Goal: Communication & Community: Ask a question

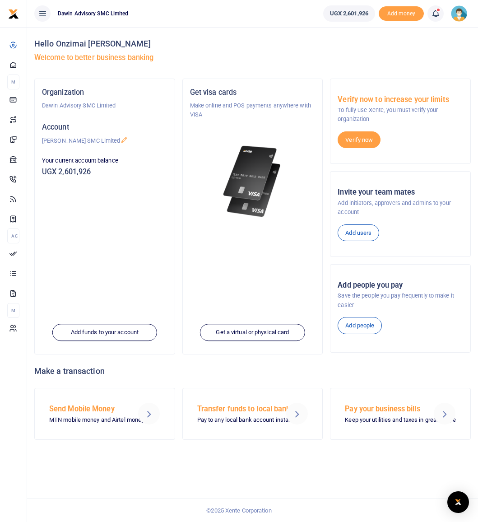
click at [440, 14] on span at bounding box center [440, 14] width 0 height 0
click at [261, 53] on h5 "Welcome to better business banking" at bounding box center [252, 57] width 436 height 9
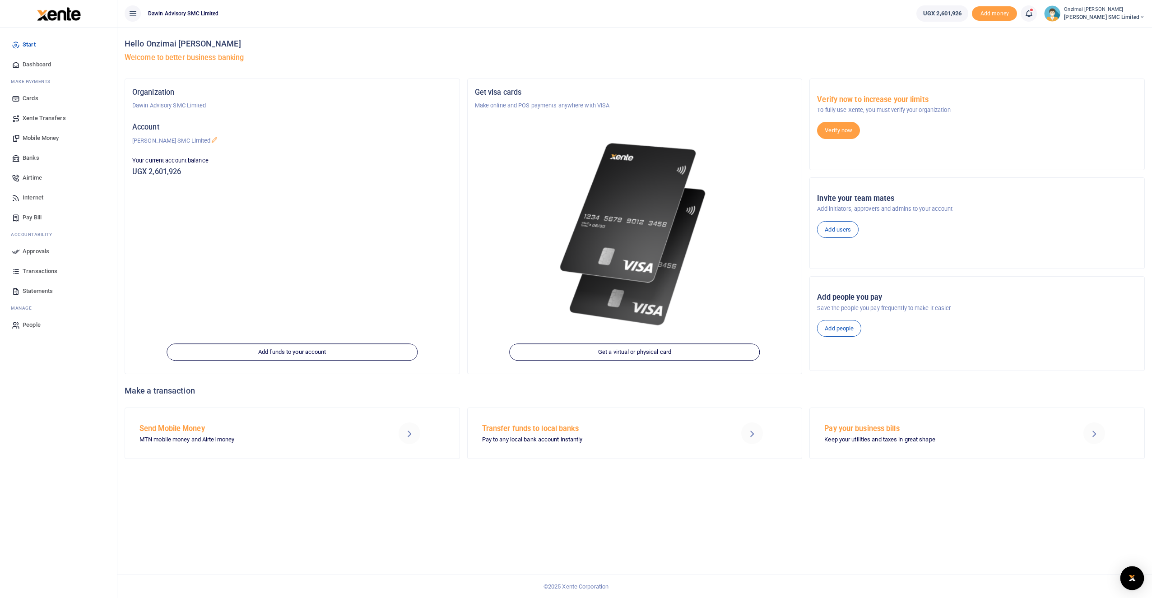
click at [477, 521] on img "Open Intercom Messenger" at bounding box center [1132, 578] width 12 height 11
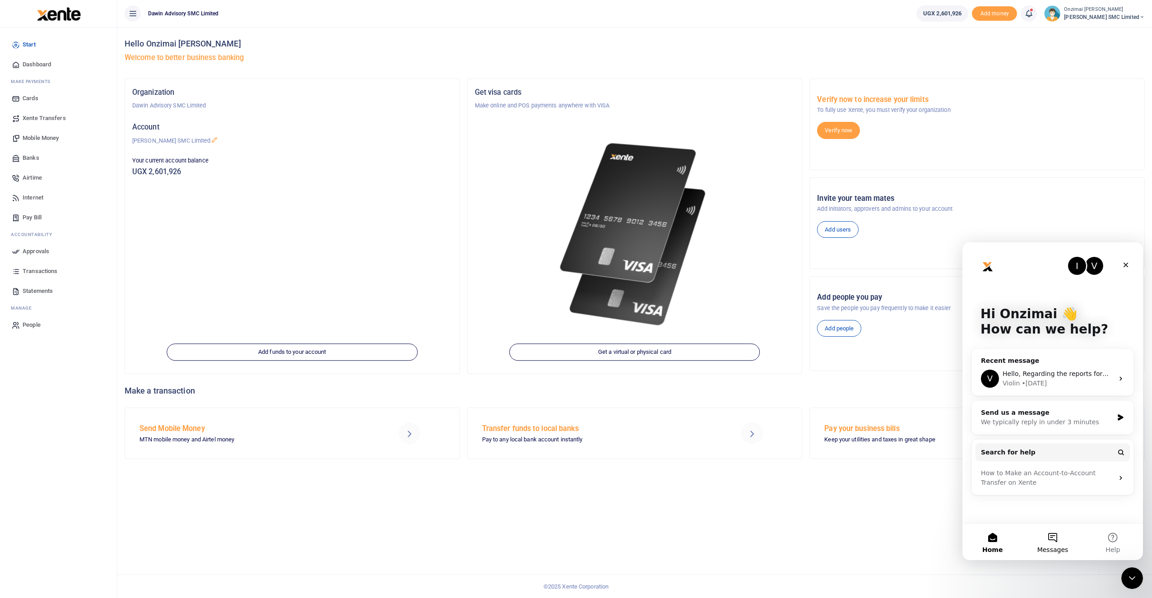
click at [477, 521] on button "Messages" at bounding box center [1052, 542] width 60 height 36
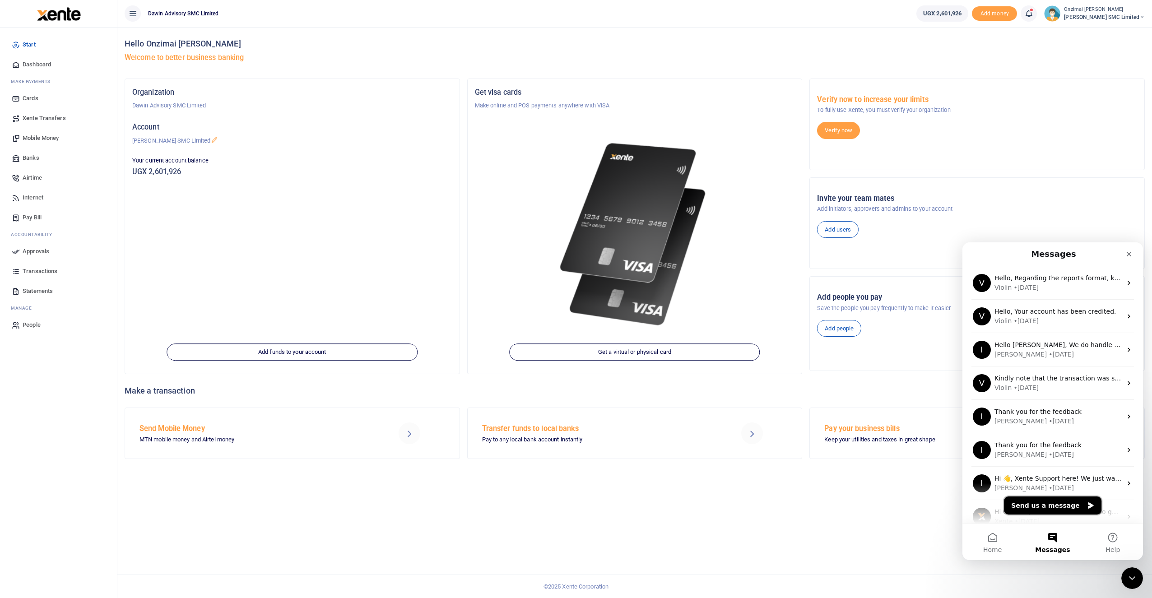
click at [477, 506] on button "Send us a message" at bounding box center [1052, 505] width 97 height 18
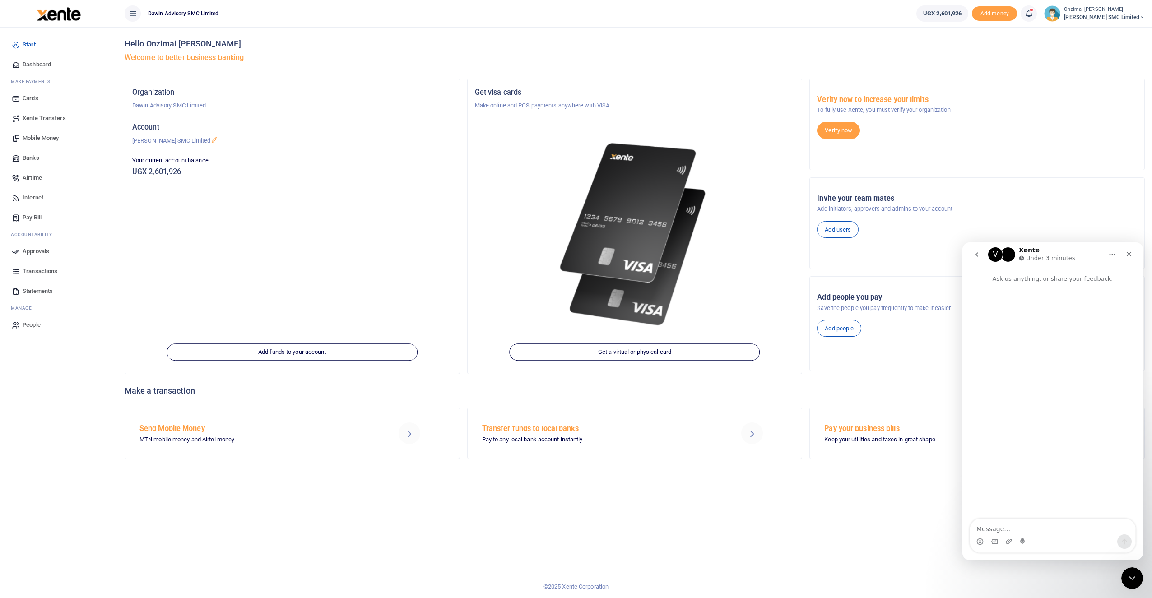
click at [477, 521] on textarea "Message…" at bounding box center [1052, 526] width 165 height 15
type textarea "h"
type textarea "Hello kindly help us check on this deposit. we have some time senstive payments…"
click at [477, 521] on icon "Send a message…" at bounding box center [1124, 541] width 7 height 7
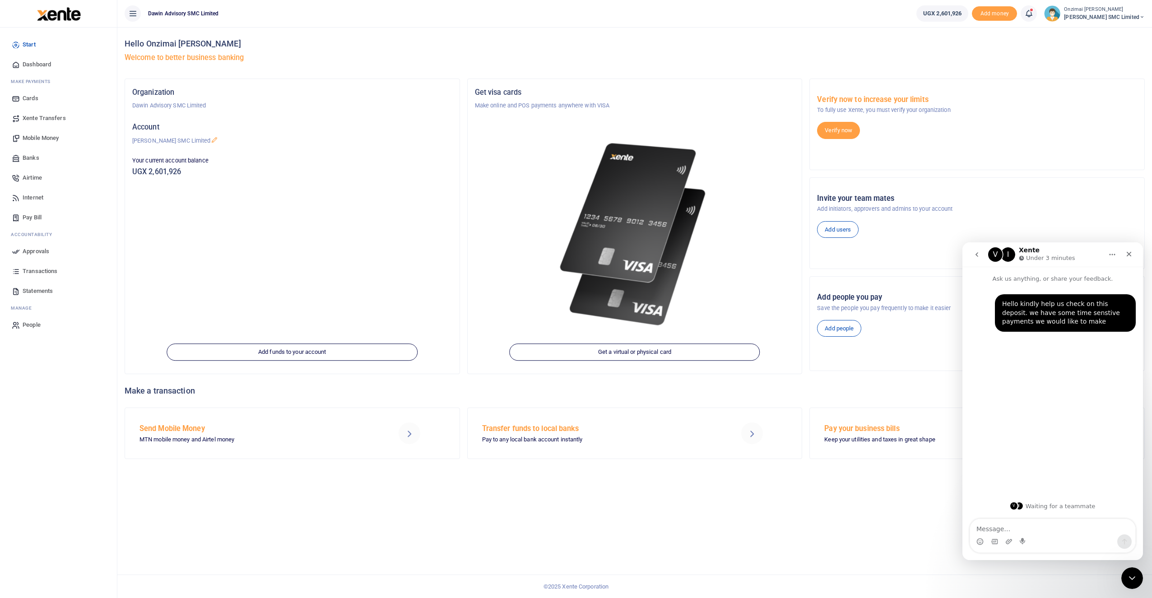
click at [477, 521] on div "Intercom messenger" at bounding box center [1052, 541] width 165 height 14
click at [477, 521] on icon "Upload attachment" at bounding box center [1008, 541] width 7 height 7
